Goal: Information Seeking & Learning: Learn about a topic

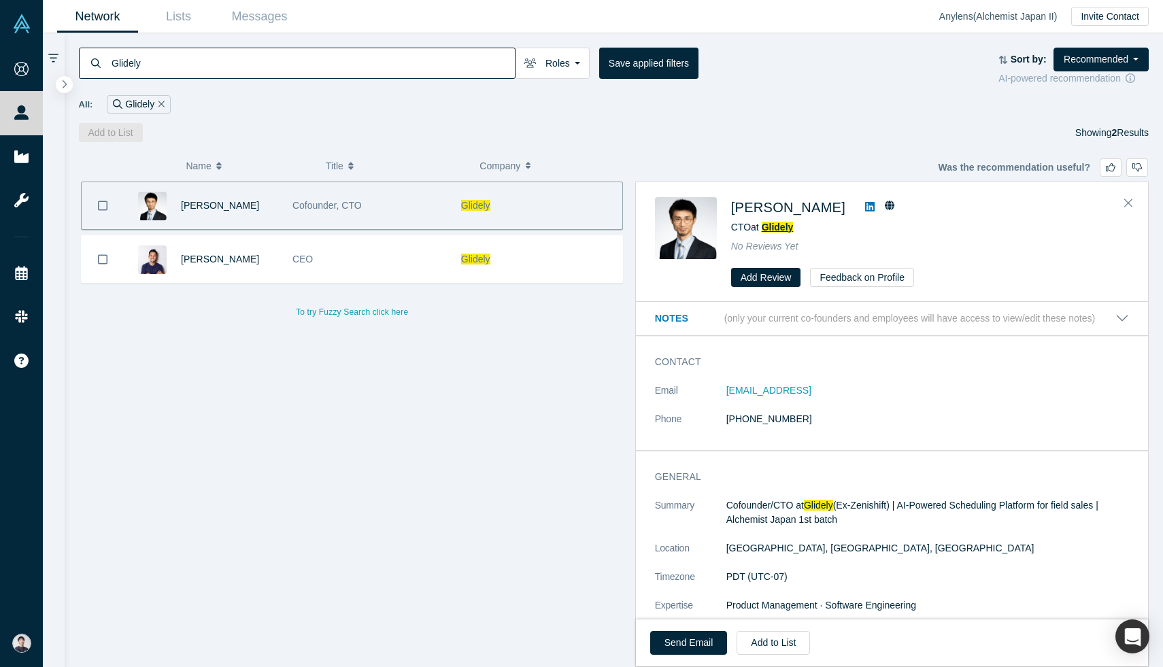
click at [768, 224] on span "Glidely" at bounding box center [778, 227] width 32 height 11
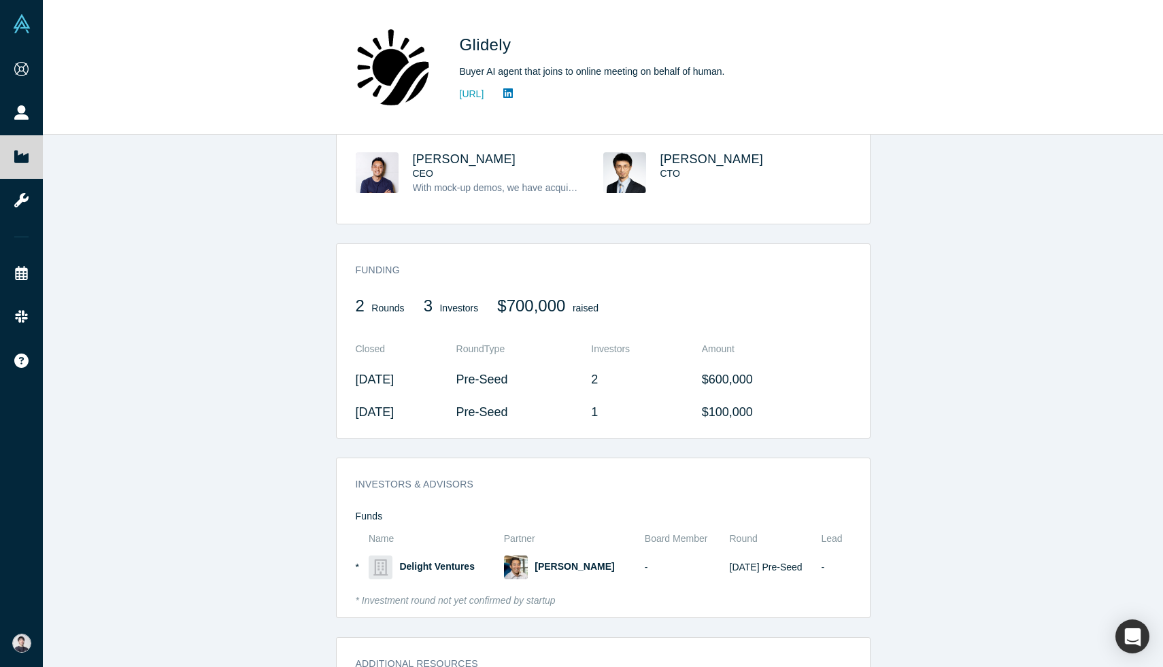
scroll to position [526, 0]
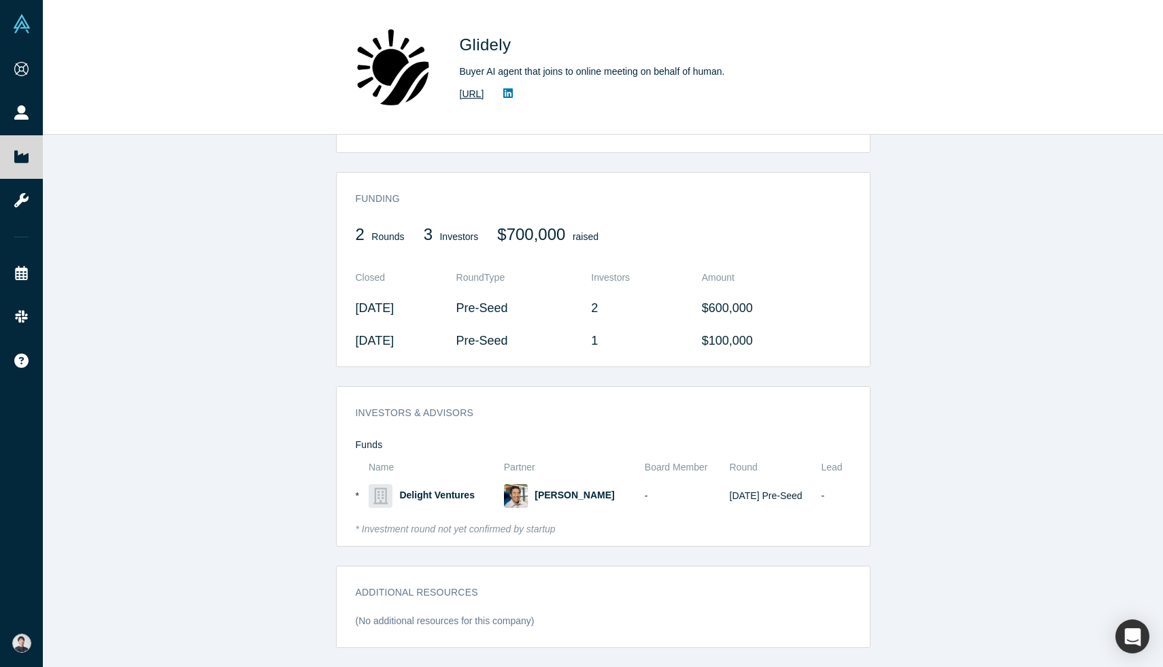
click at [484, 92] on link "[URL]" at bounding box center [472, 94] width 24 height 14
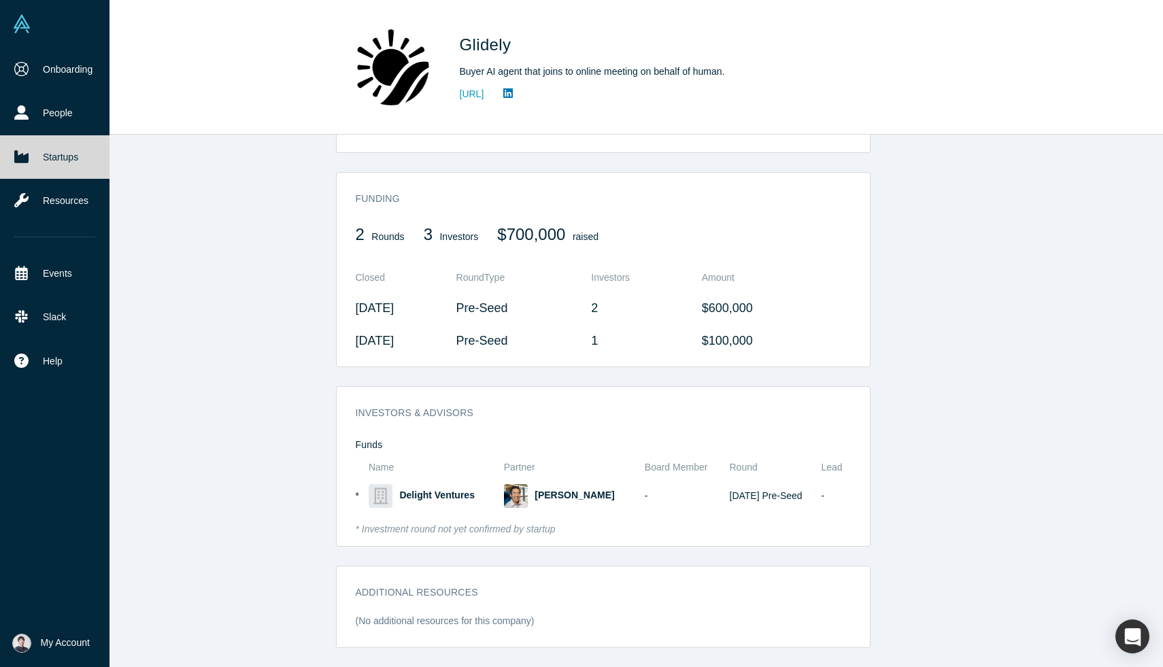
click at [28, 22] on img at bounding box center [21, 23] width 19 height 19
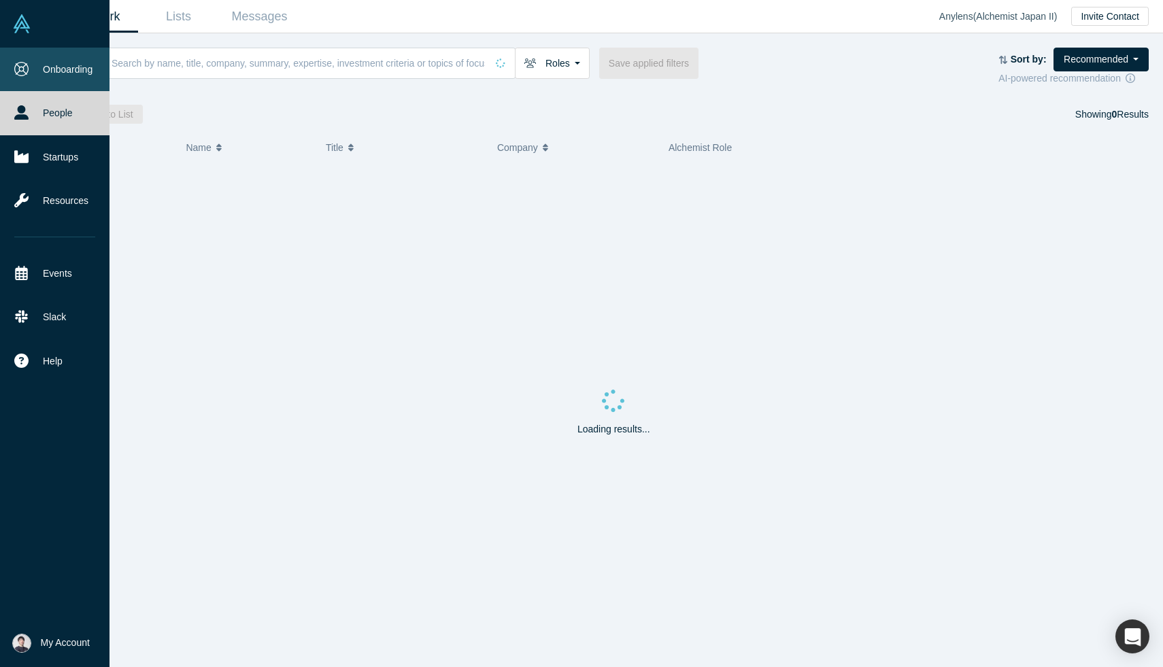
click at [60, 65] on link "Onboarding" at bounding box center [54, 70] width 109 height 44
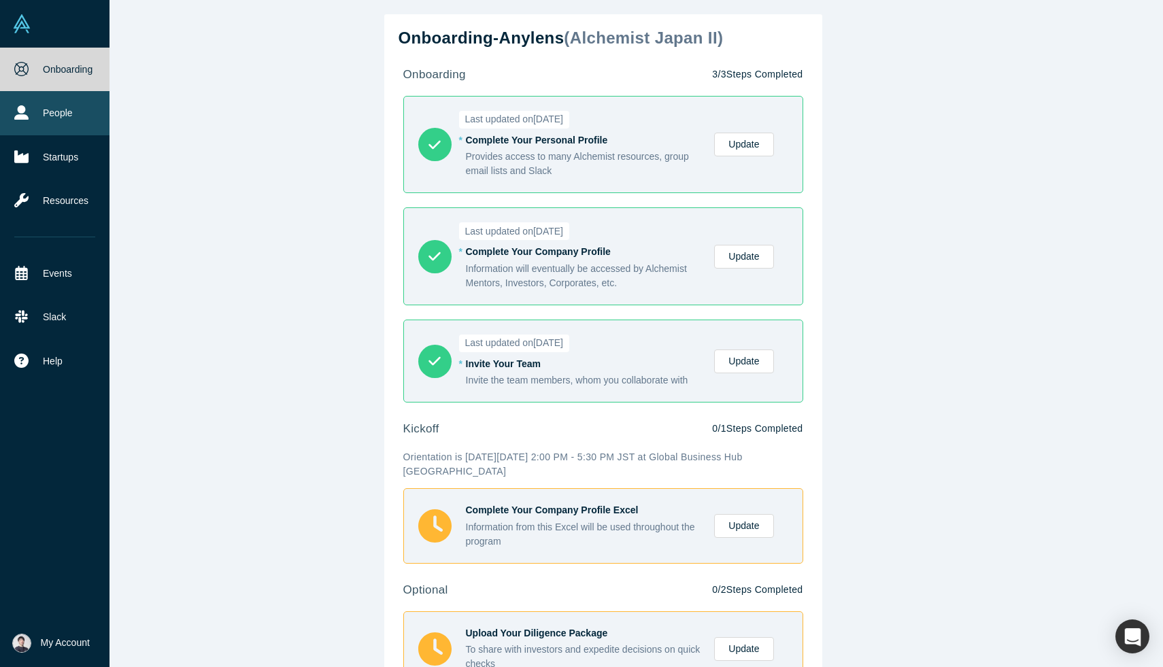
click at [33, 112] on link "People" at bounding box center [54, 113] width 109 height 44
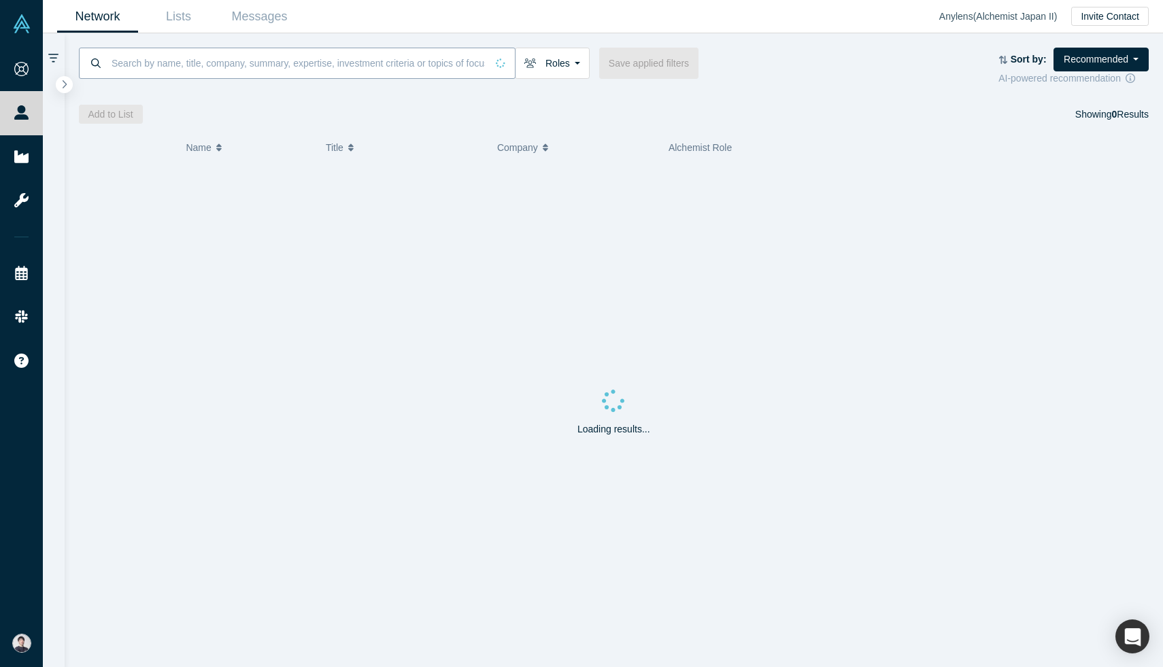
click at [214, 71] on input at bounding box center [298, 63] width 376 height 32
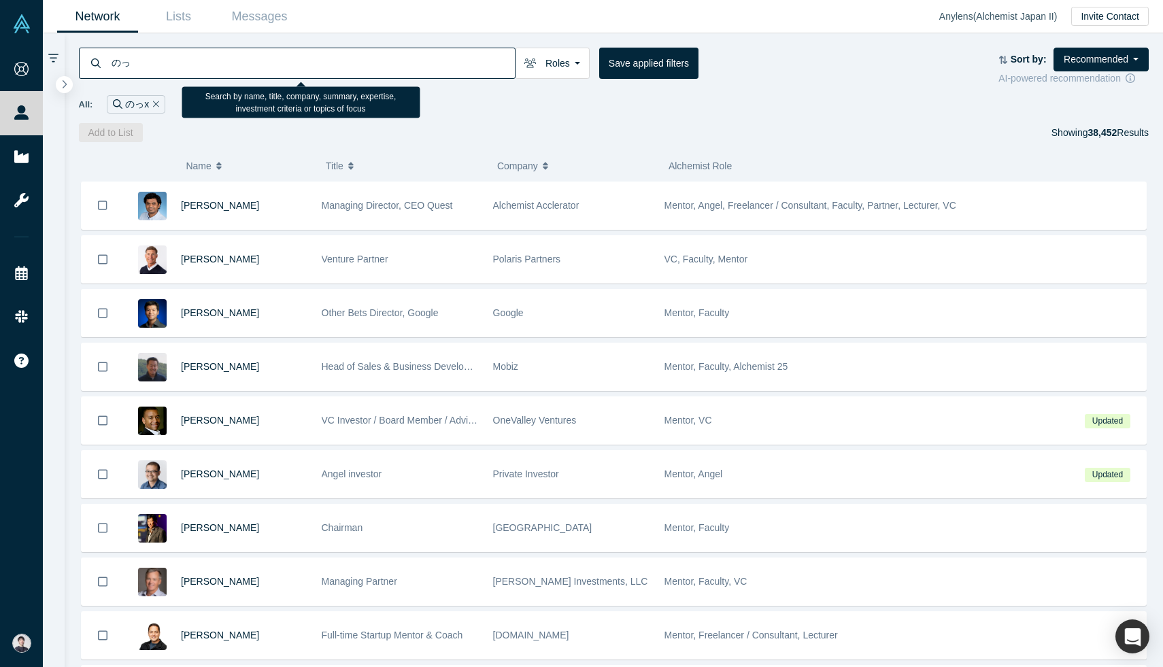
type input "の"
type input "noxx"
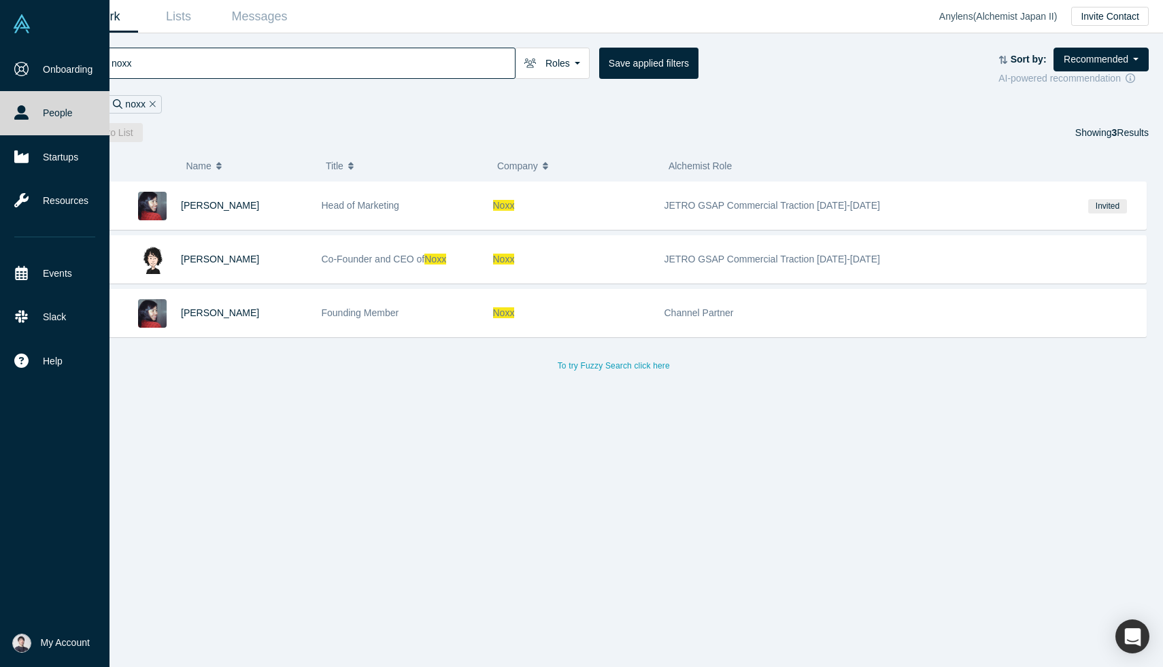
click at [39, 109] on link "People" at bounding box center [54, 113] width 109 height 44
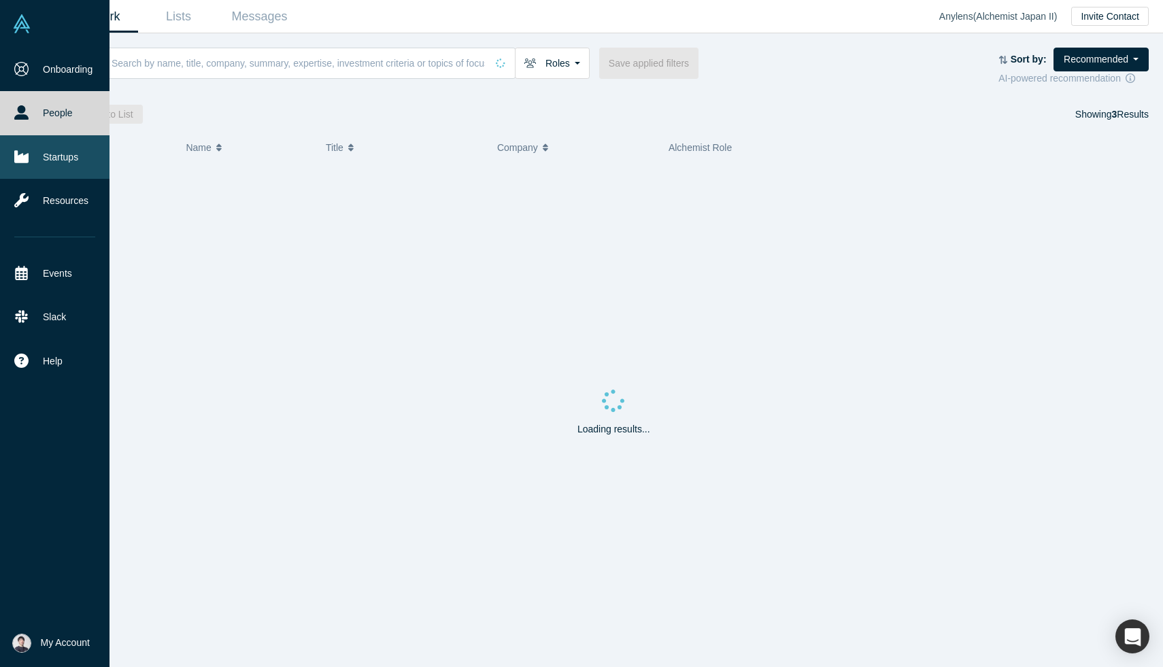
click at [68, 158] on link "Startups" at bounding box center [54, 157] width 109 height 44
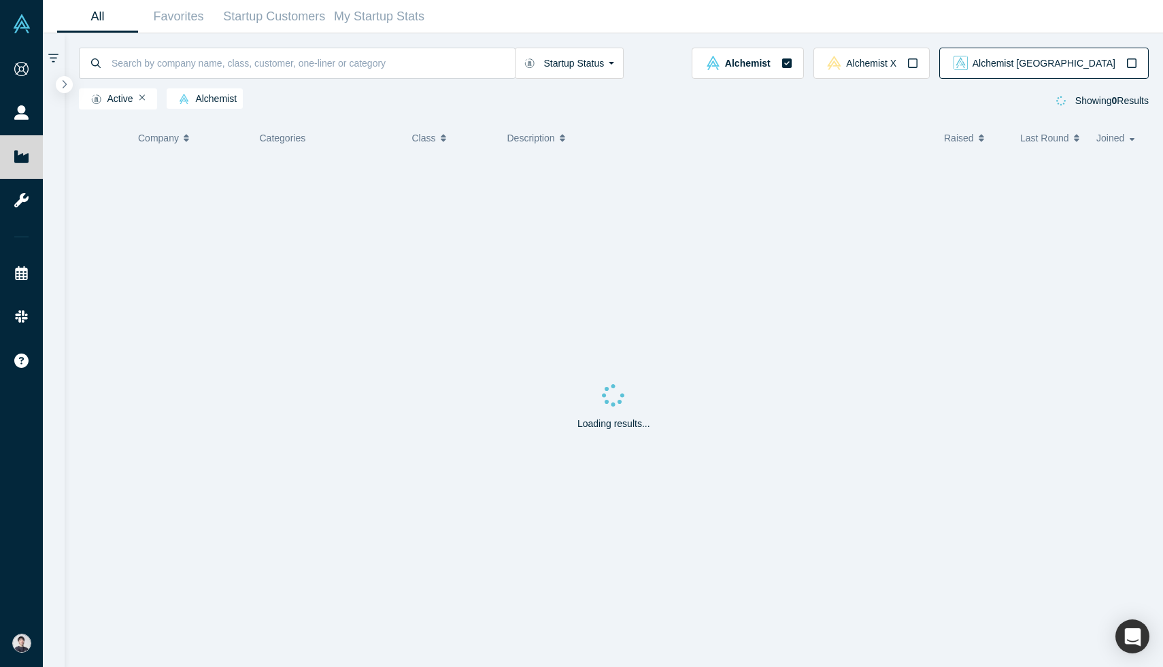
click at [1093, 65] on span "Alchemist Japan" at bounding box center [1043, 63] width 143 height 10
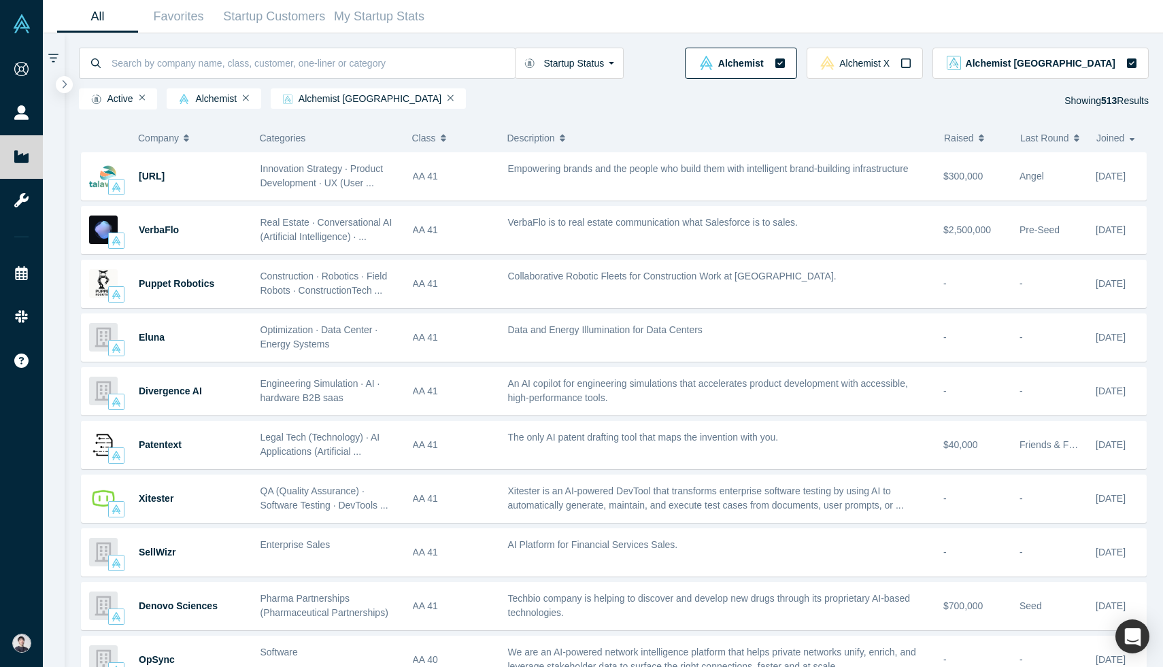
click at [764, 67] on span "Alchemist" at bounding box center [741, 63] width 46 height 10
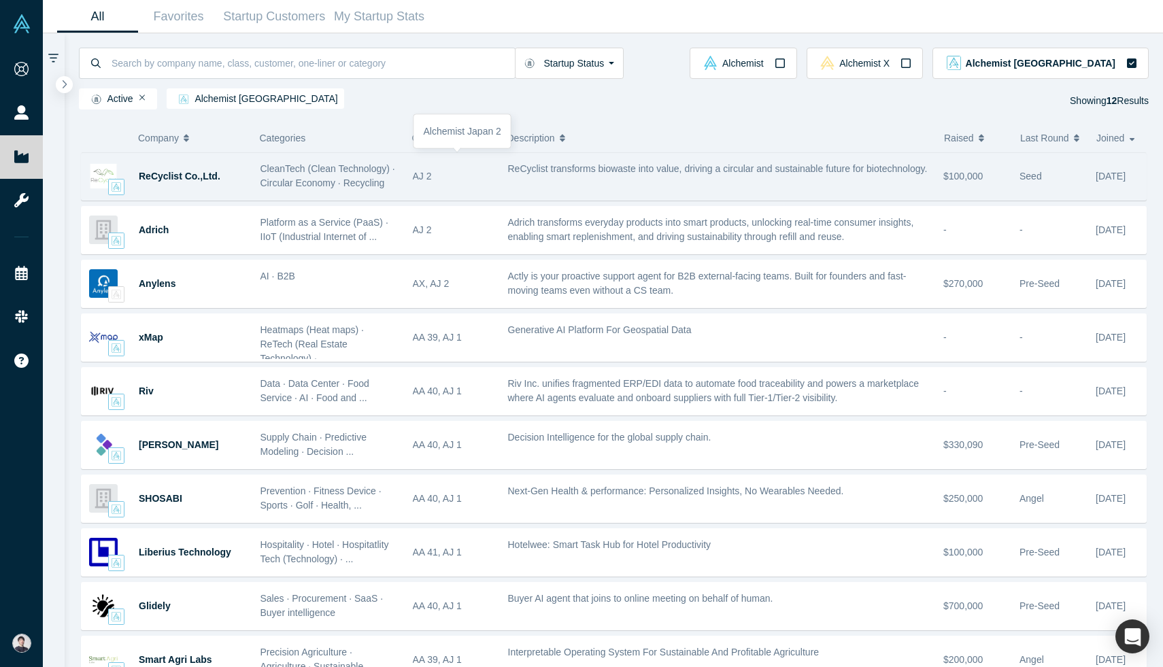
click at [433, 178] on div "AJ 2" at bounding box center [453, 176] width 81 height 47
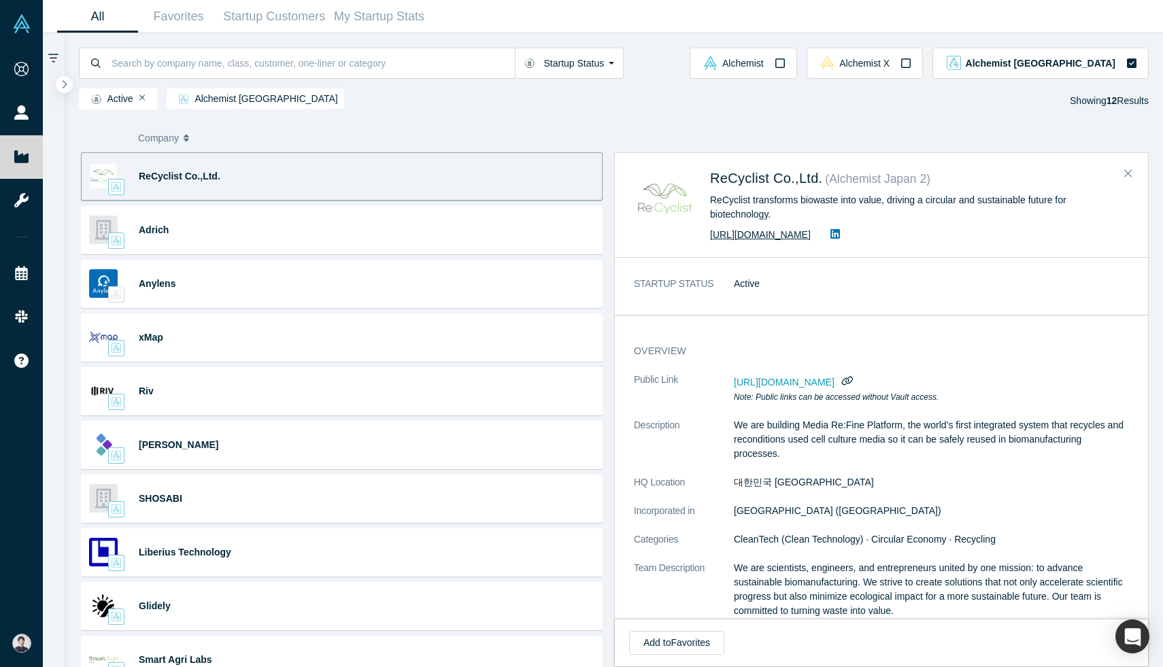
click at [741, 233] on link "https://recyclist.co.kr/" at bounding box center [760, 234] width 101 height 11
click at [1129, 175] on icon "Close" at bounding box center [1128, 173] width 8 height 12
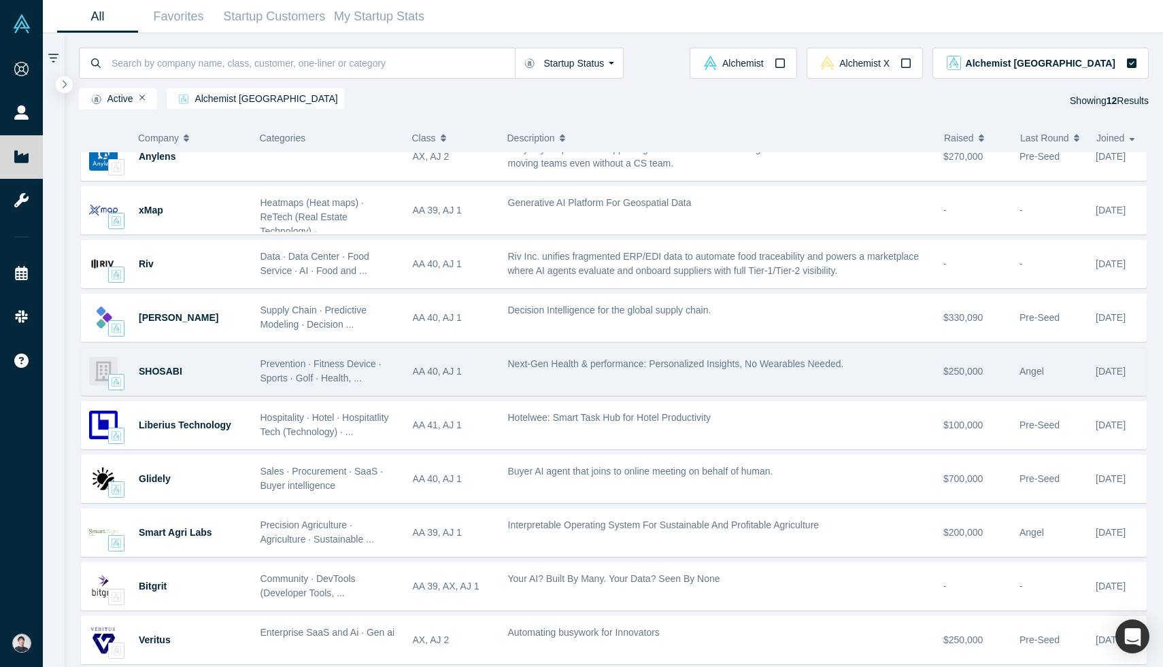
scroll to position [130, 0]
